Goal: Task Accomplishment & Management: Manage account settings

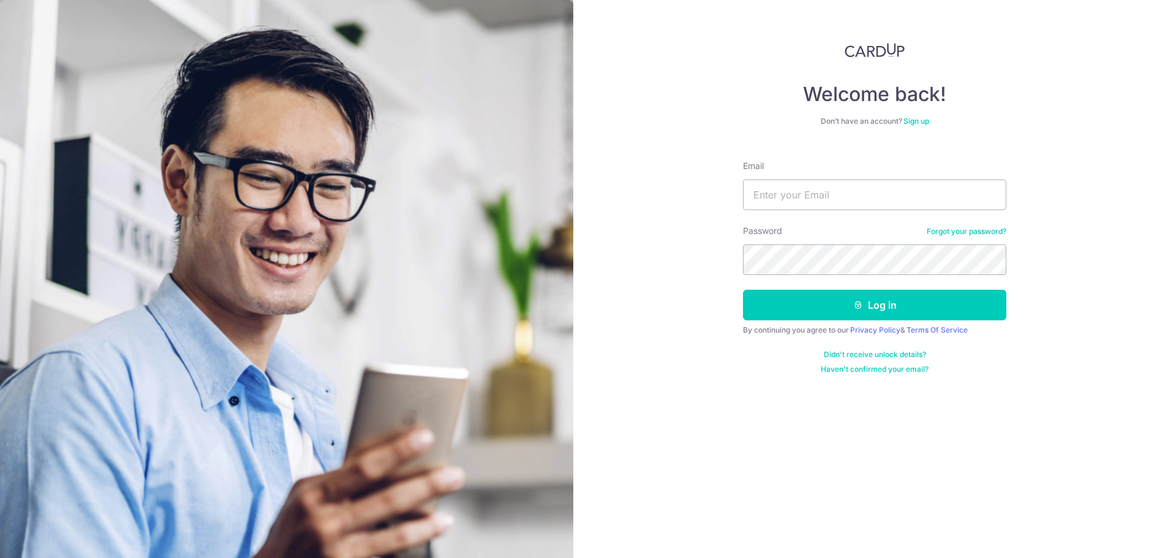
click at [838, 176] on div "Email" at bounding box center [874, 185] width 263 height 50
click at [830, 187] on input "Email" at bounding box center [874, 195] width 263 height 31
click at [830, 187] on input "admin" at bounding box center [874, 195] width 263 height 31
type input "[EMAIL_ADDRESS][DOMAIN_NAME]"
click at [743, 290] on button "Log in" at bounding box center [874, 305] width 263 height 31
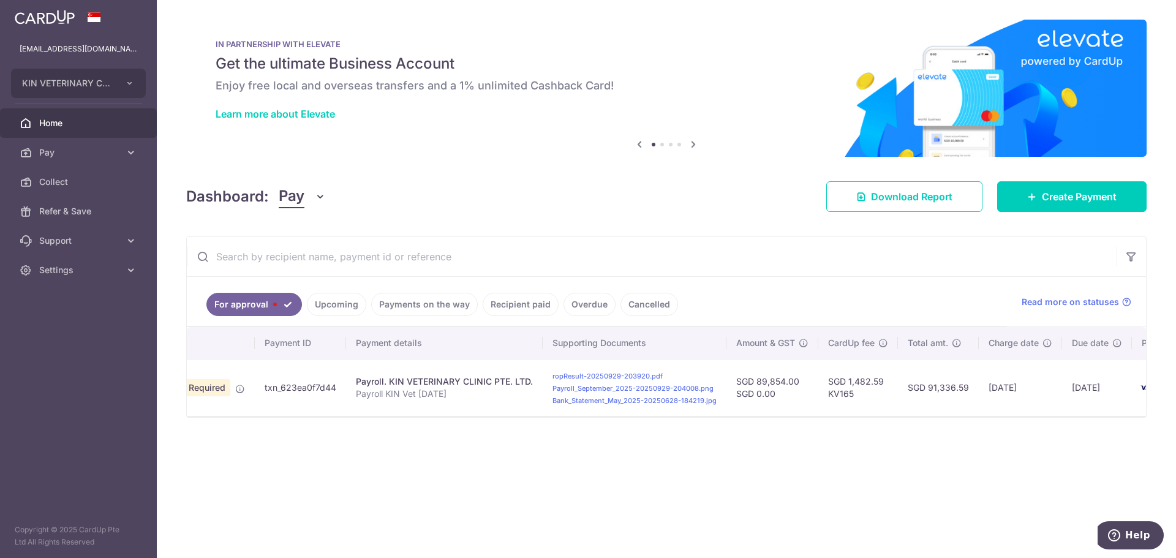
scroll to position [0, 179]
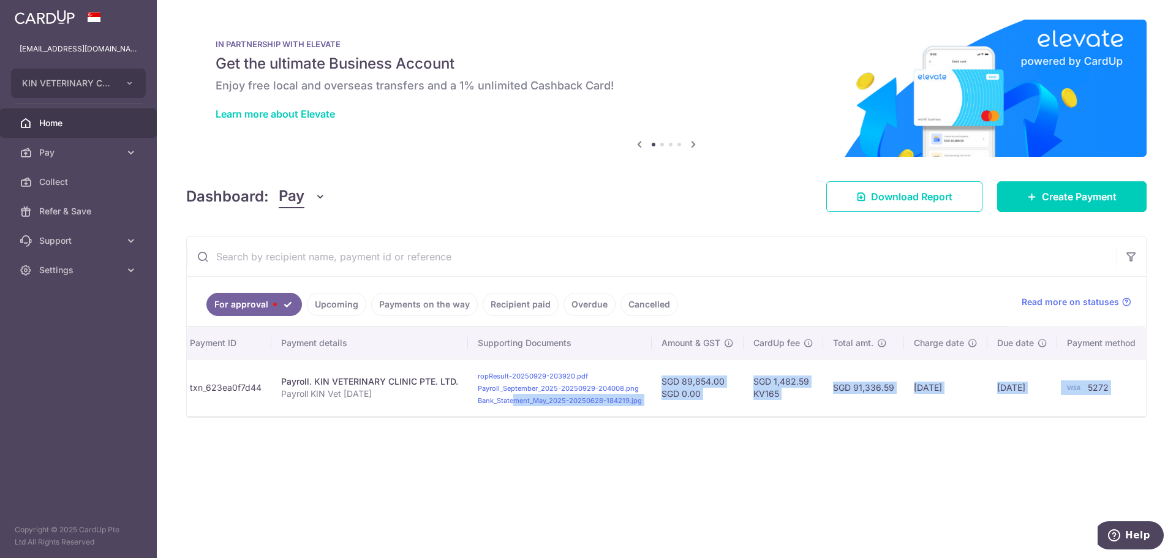
drag, startPoint x: 509, startPoint y: 415, endPoint x: 410, endPoint y: 430, distance: 100.3
click at [410, 430] on div "× Pause Schedule Pause all future payments in this series Pause just this one p…" at bounding box center [667, 279] width 1020 height 558
click at [399, 417] on div "Status Payment ID Payment details Supporting Documents Amount & GST CardUp fee …" at bounding box center [666, 372] width 959 height 90
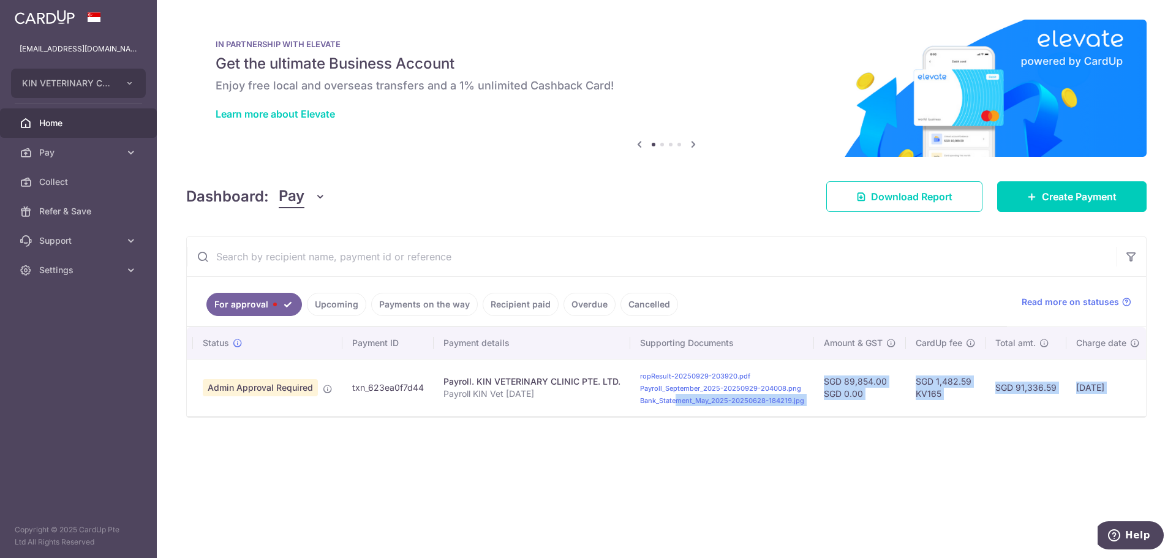
scroll to position [0, 6]
click at [477, 499] on div "× Pause Schedule Pause all future payments in this series Pause just this one p…" at bounding box center [667, 279] width 1020 height 558
